Goal: Task Accomplishment & Management: Manage account settings

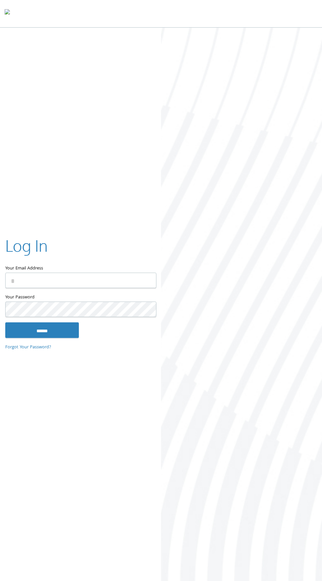
click at [99, 283] on input "Your Email Address" at bounding box center [80, 280] width 151 height 15
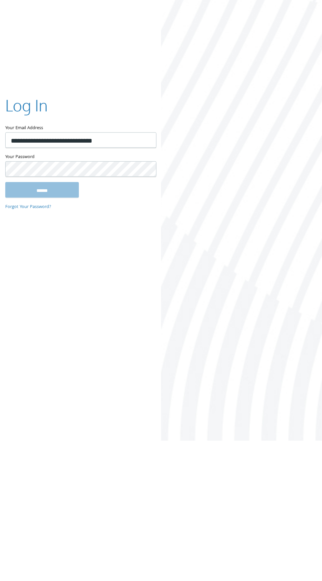
type input "**********"
click at [59, 328] on input "******" at bounding box center [42, 330] width 74 height 16
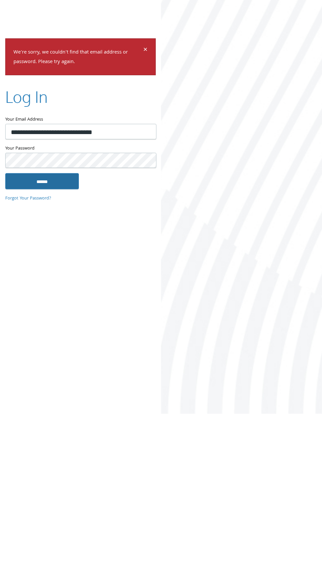
click at [77, 352] on input "******" at bounding box center [42, 348] width 74 height 16
